Goal: Transaction & Acquisition: Download file/media

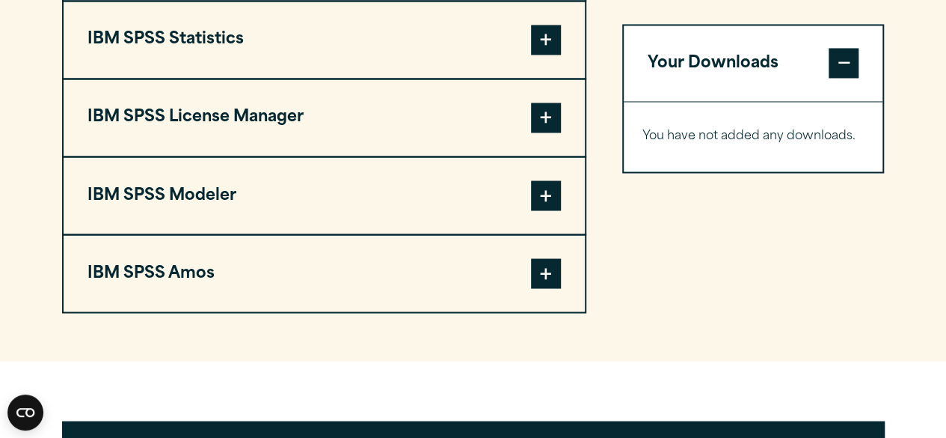
scroll to position [1197, 0]
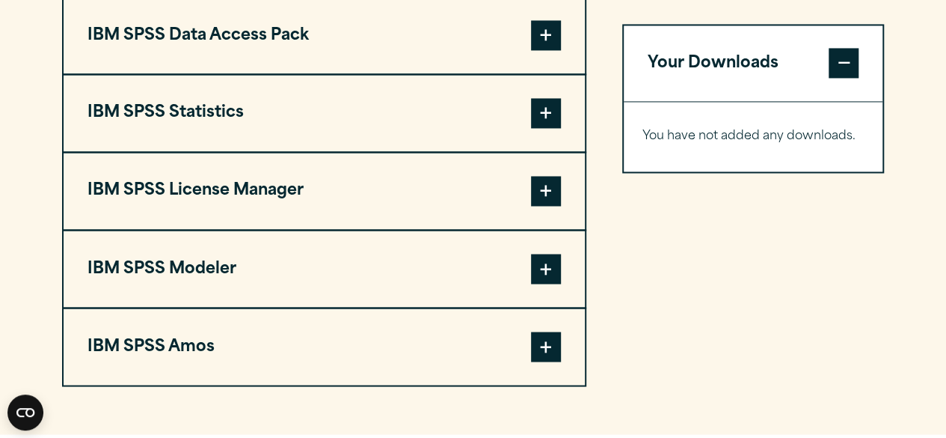
click at [552, 129] on button "IBM SPSS Statistics" at bounding box center [324, 113] width 521 height 76
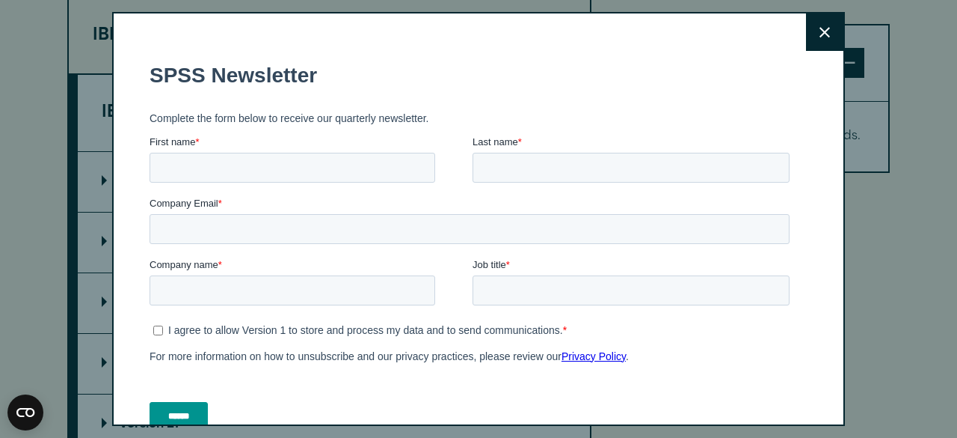
click at [806, 23] on button "Close" at bounding box center [824, 31] width 37 height 37
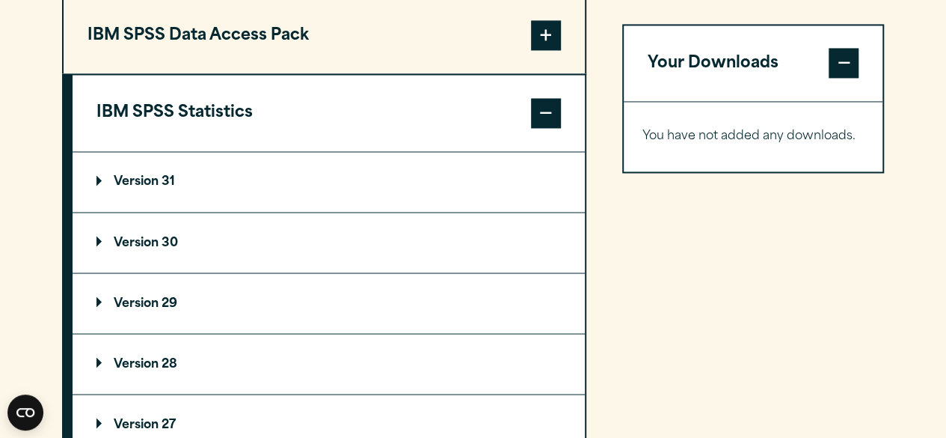
click at [137, 212] on summary "Version 31" at bounding box center [329, 182] width 512 height 60
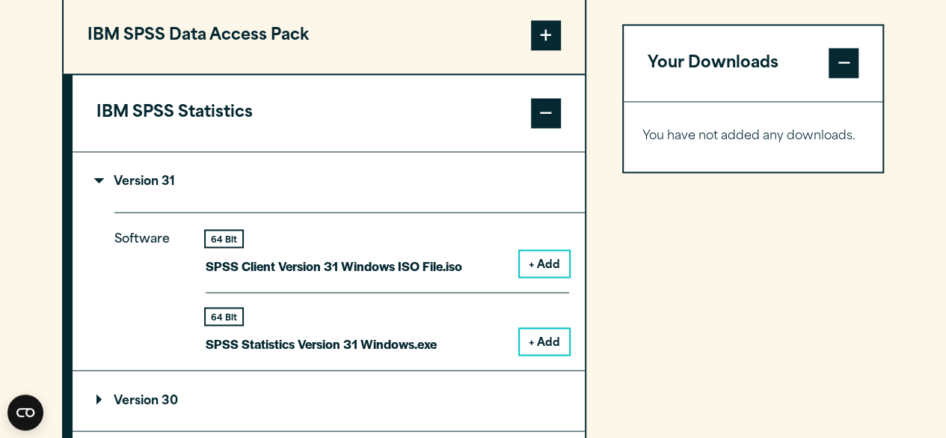
click at [541, 354] on button "+ Add" at bounding box center [544, 340] width 49 height 25
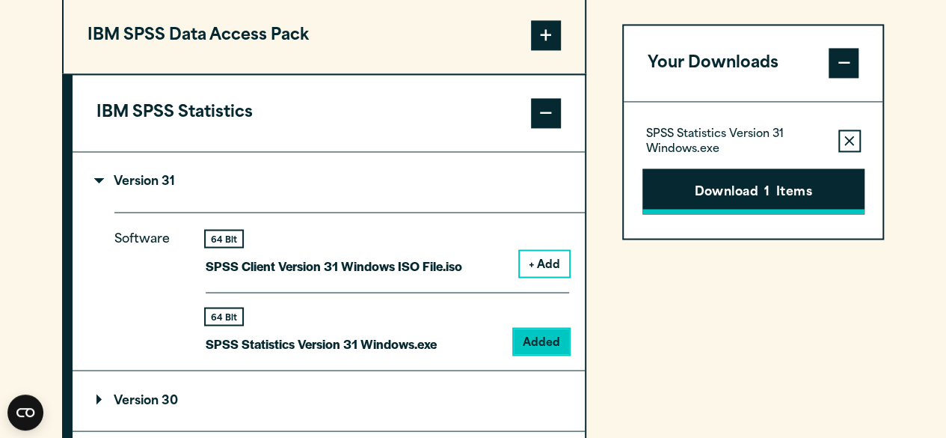
click at [707, 197] on button "Download 1 Items" at bounding box center [753, 191] width 222 height 46
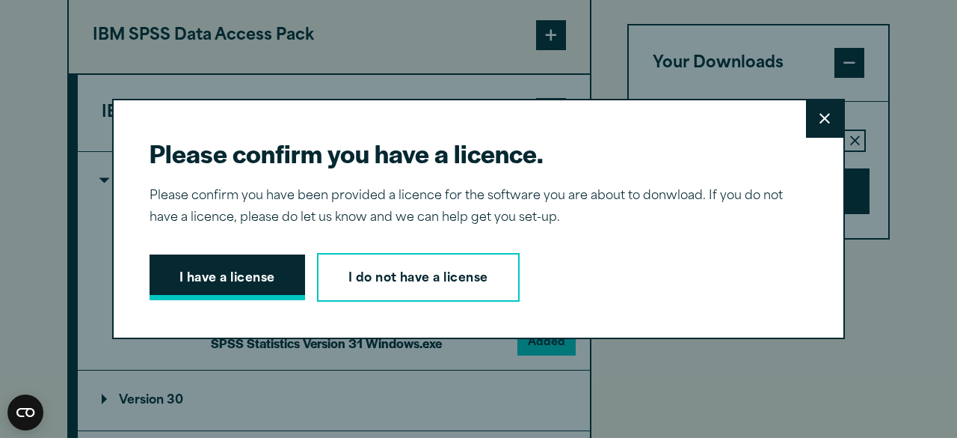
click at [247, 289] on button "I have a license" at bounding box center [228, 277] width 156 height 46
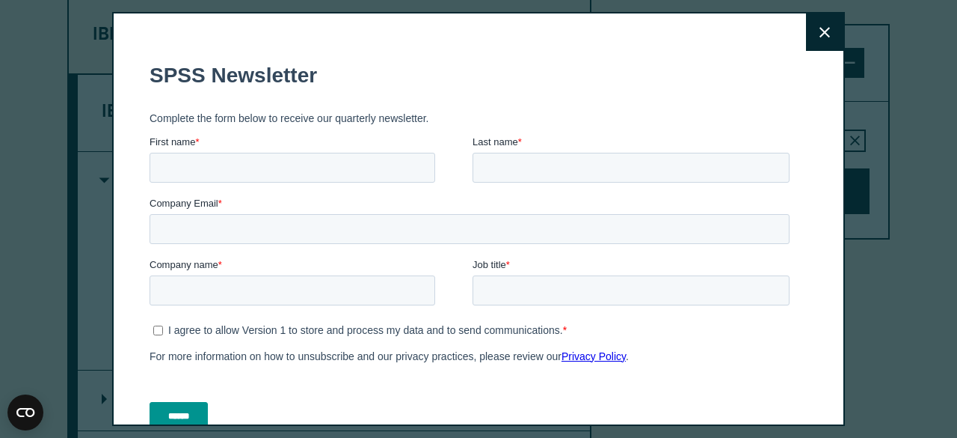
click at [806, 32] on button "Close" at bounding box center [824, 31] width 37 height 37
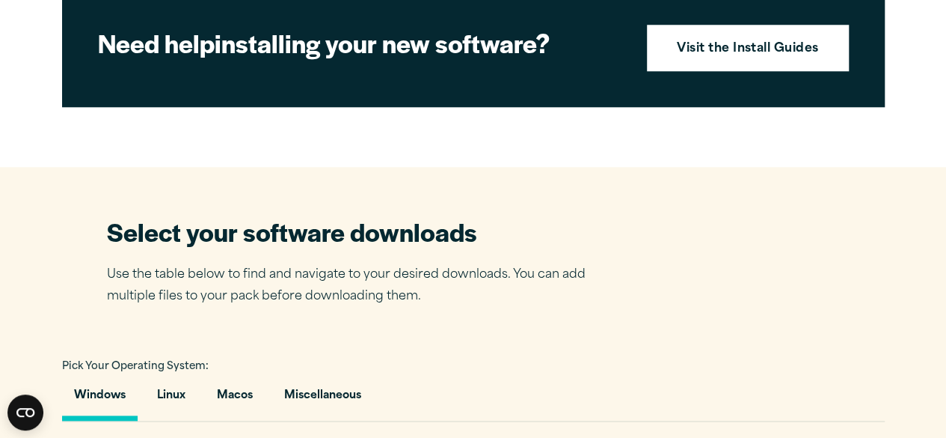
scroll to position [1047, 0]
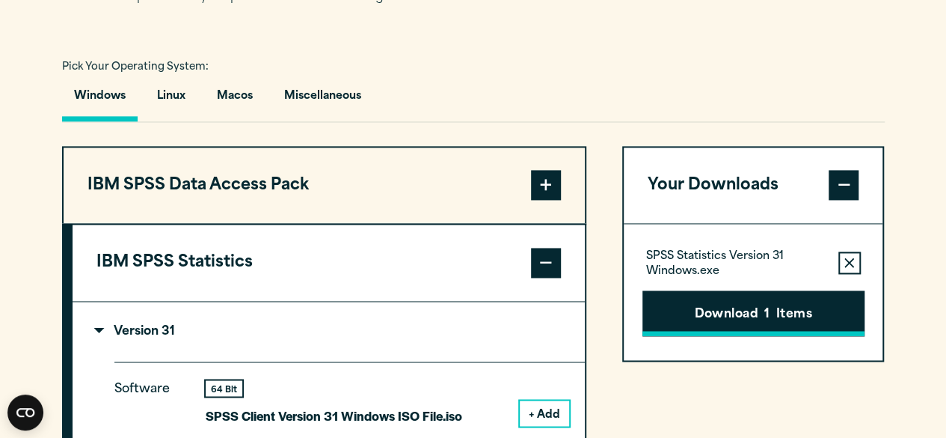
click at [734, 337] on button "Download 1 Items" at bounding box center [753, 313] width 222 height 46
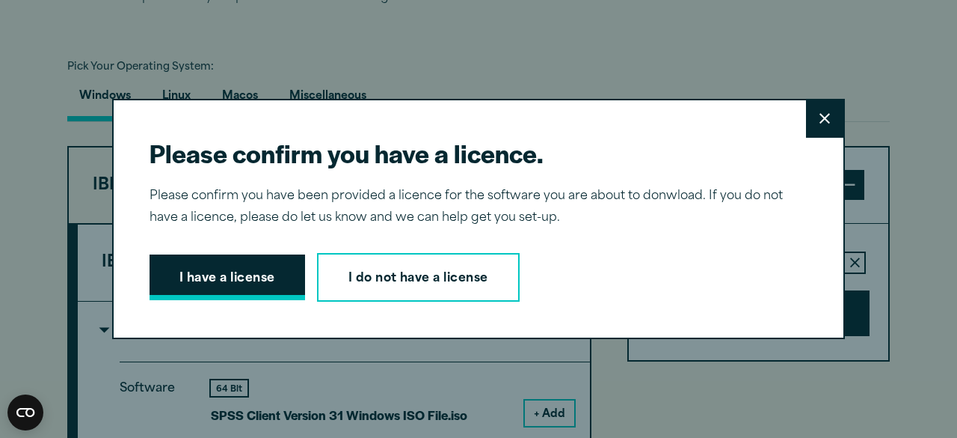
click at [268, 277] on button "I have a license" at bounding box center [228, 277] width 156 height 46
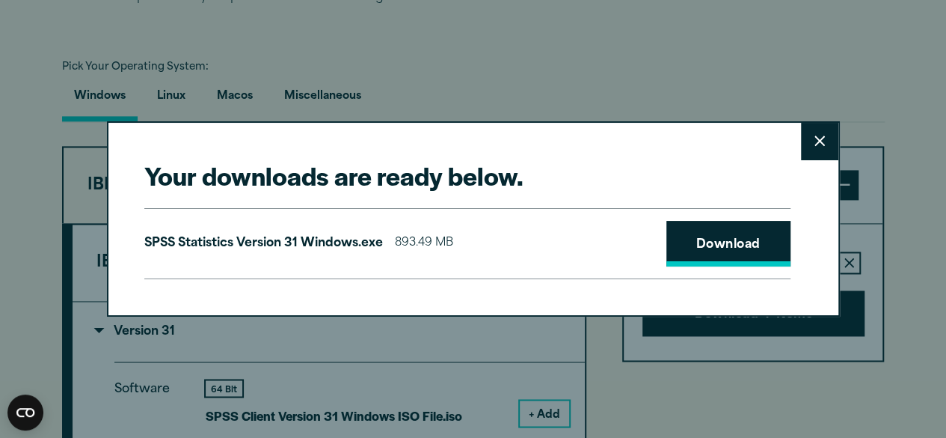
click at [731, 253] on link "Download" at bounding box center [728, 244] width 124 height 46
click at [808, 139] on button "Close" at bounding box center [819, 141] width 37 height 37
